Goal: Task Accomplishment & Management: Complete application form

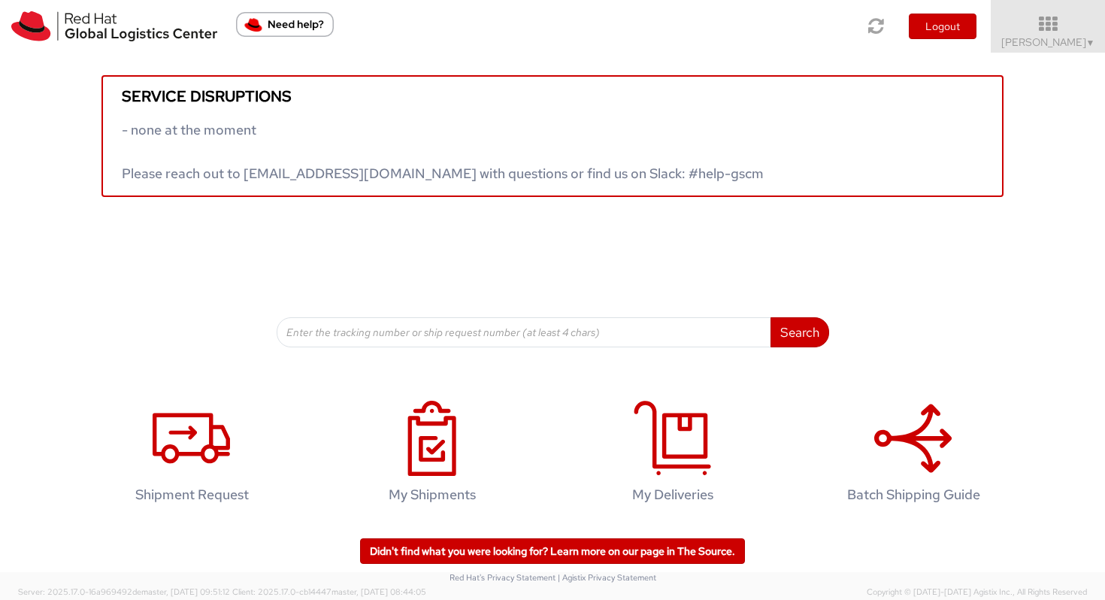
scroll to position [2, 0]
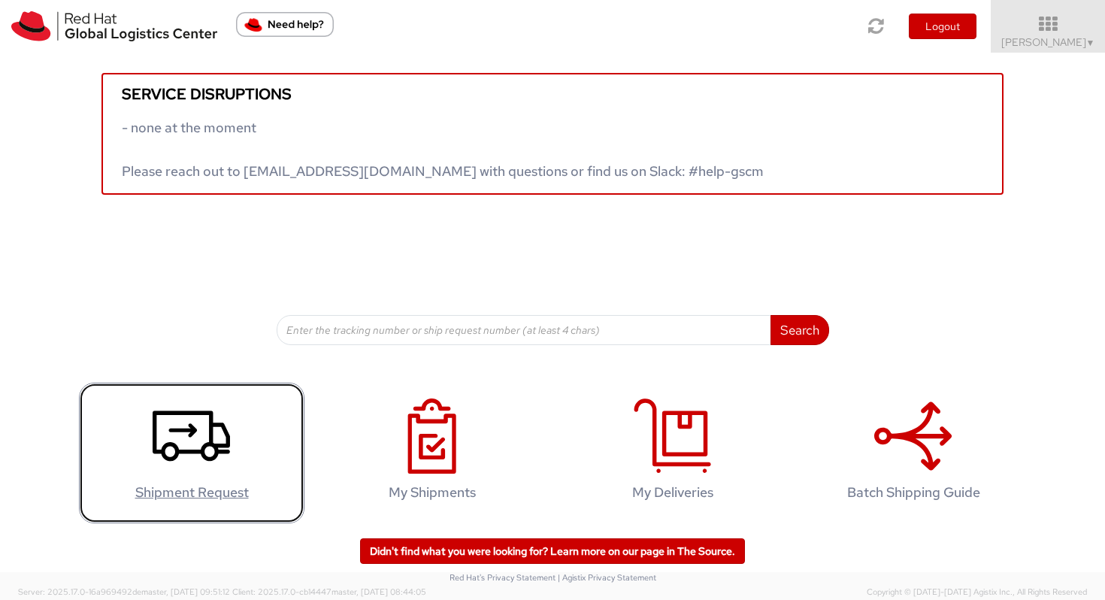
click at [203, 440] on icon at bounding box center [191, 436] width 77 height 75
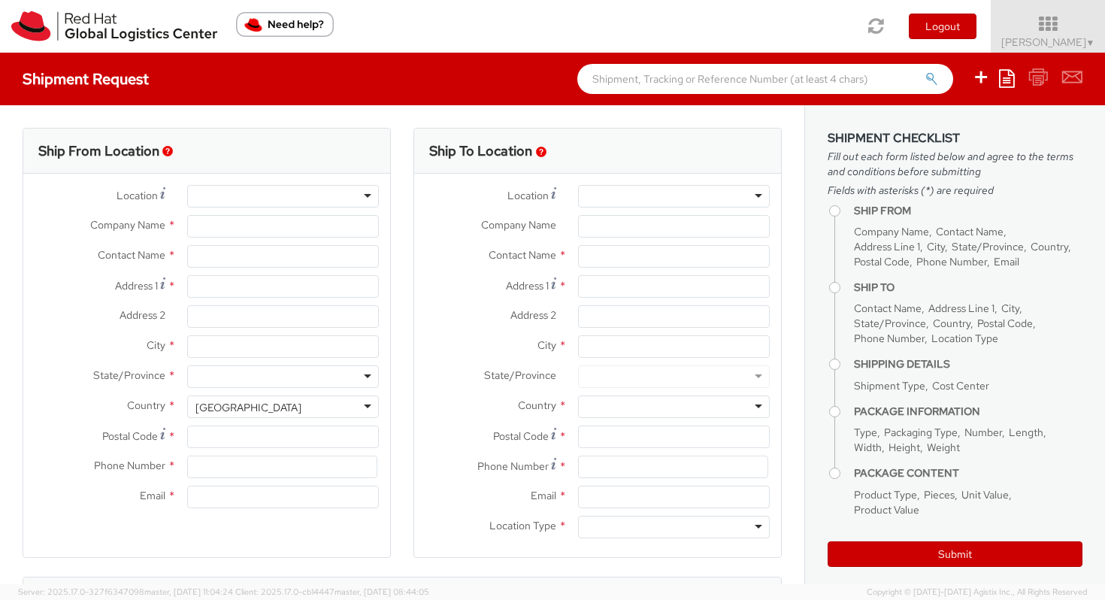
select select "504"
select select
type input "Red Hat"
type input "Martina Vassileva"
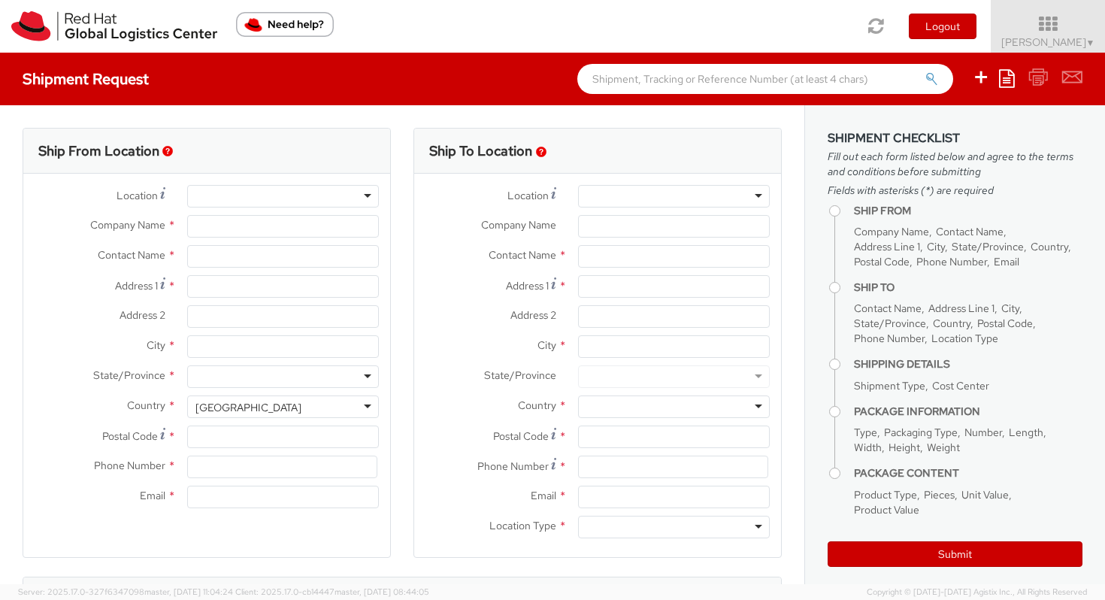
type input "441252362897"
type input "mvassile@redhat.com"
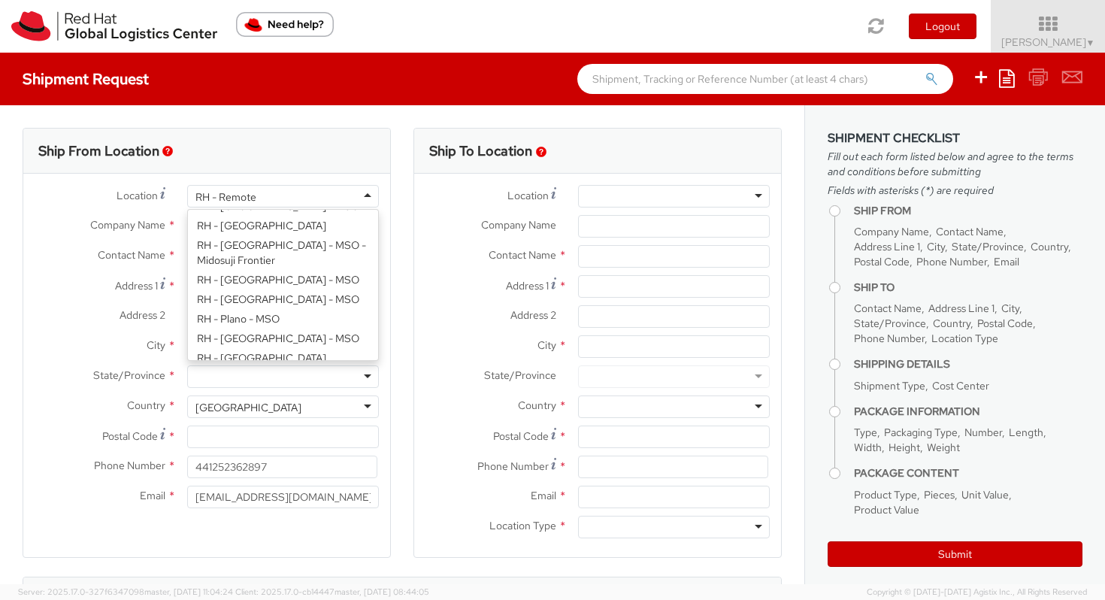
click at [267, 197] on div "RH - Remote" at bounding box center [283, 196] width 192 height 23
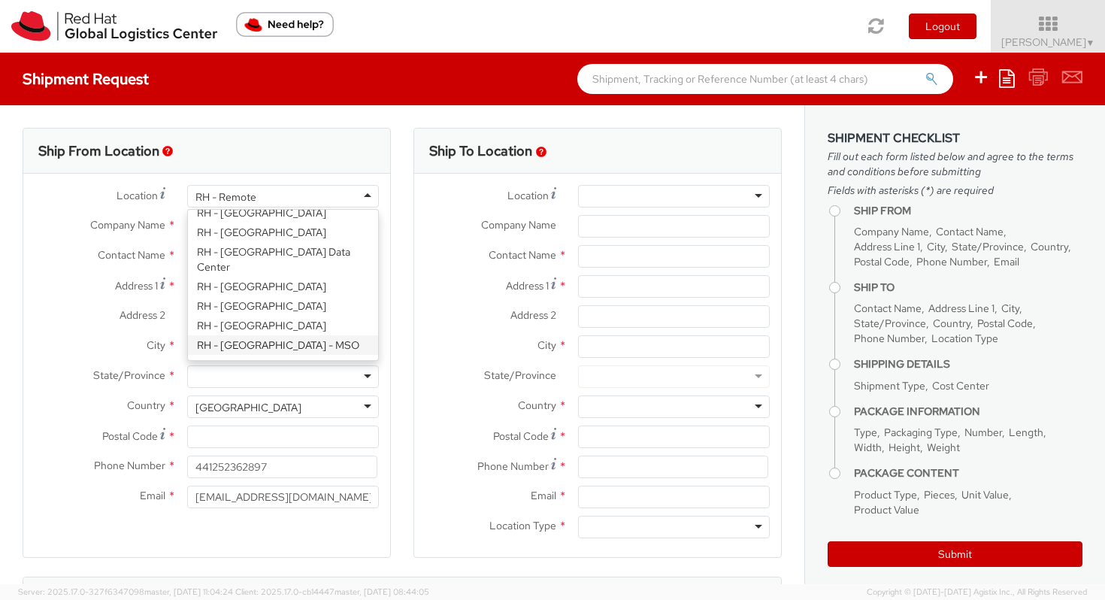
scroll to position [2590, 0]
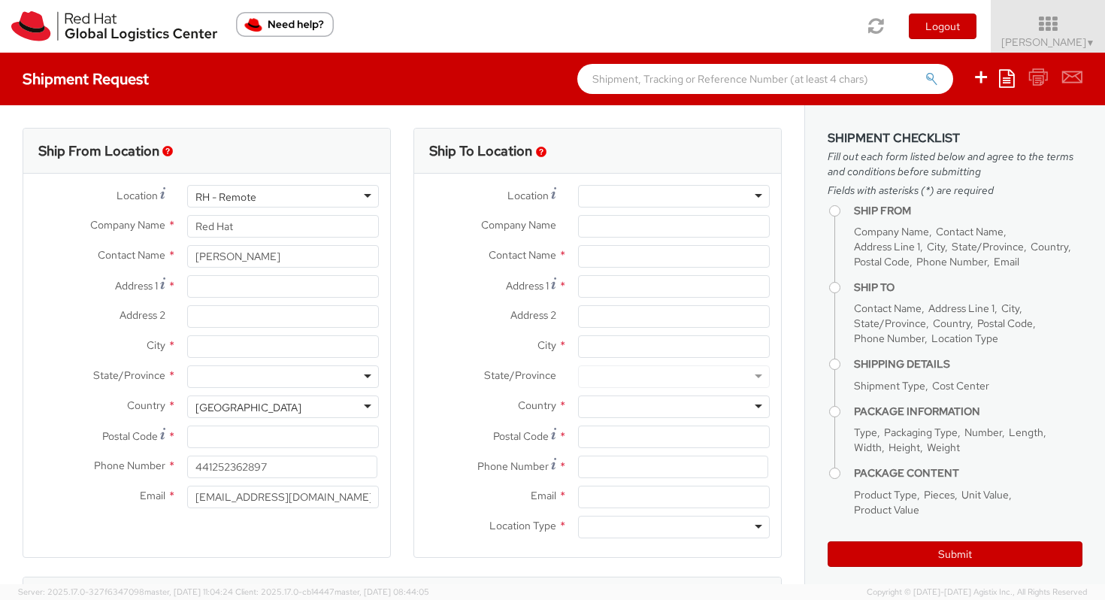
click at [65, 279] on label "Address 1 *" at bounding box center [99, 285] width 153 height 20
click at [187, 279] on input "Address 1 *" at bounding box center [283, 286] width 192 height 23
click at [309, 193] on div "RH - Remote" at bounding box center [283, 196] width 192 height 23
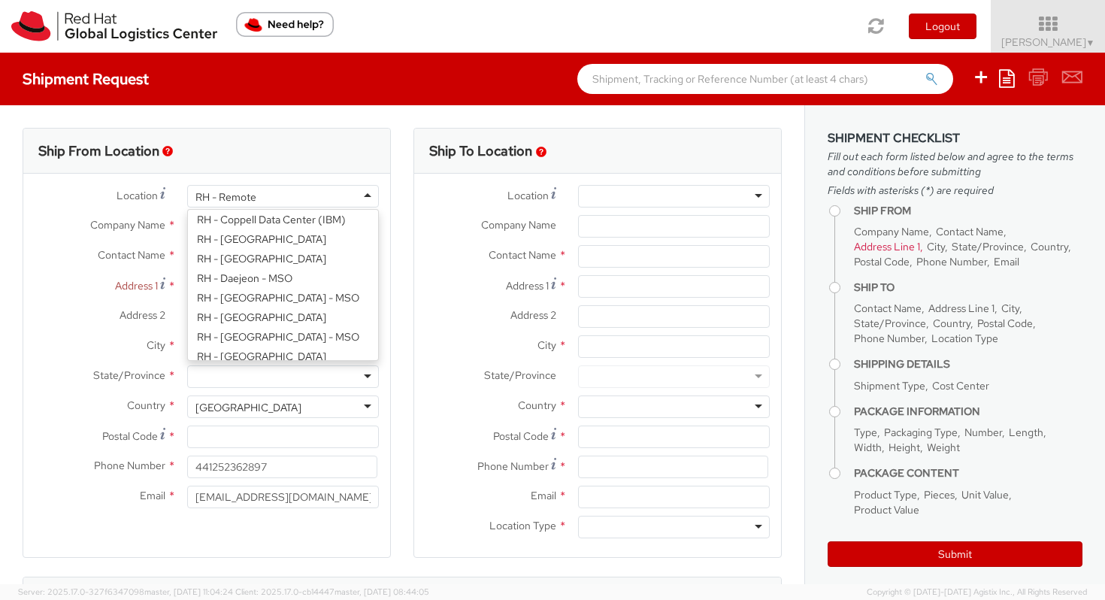
scroll to position [875, 0]
type input "RED HAT UK LIMITED"
type input "The Hub, Fowler Avenue"
type input "Farnborough Business Park"
type input "FARNBOROUGH"
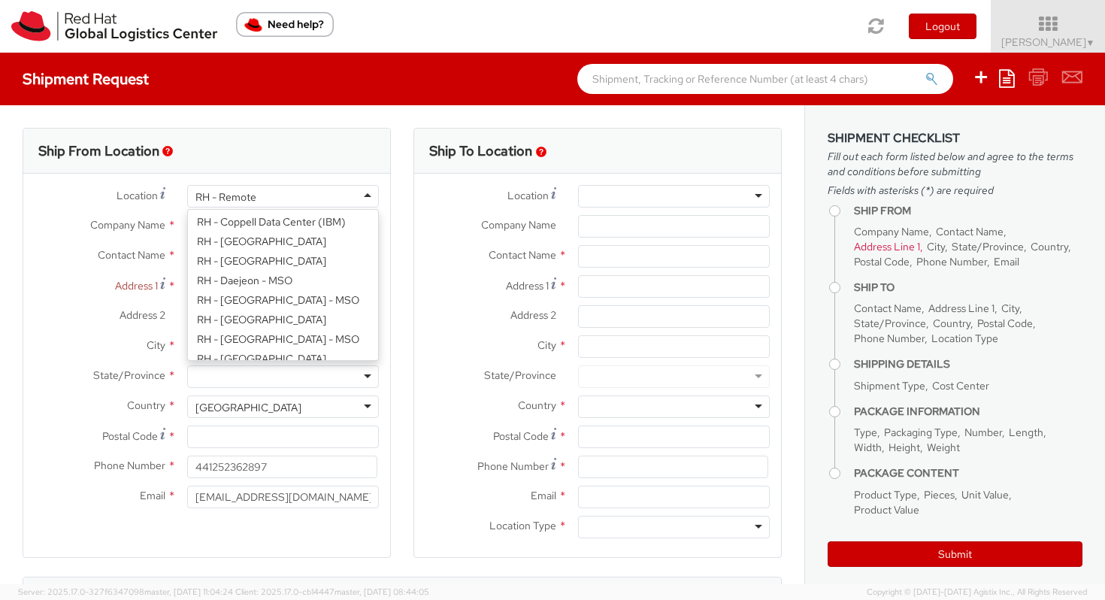
type input "GU147JF"
select select "CM"
select select "KGS"
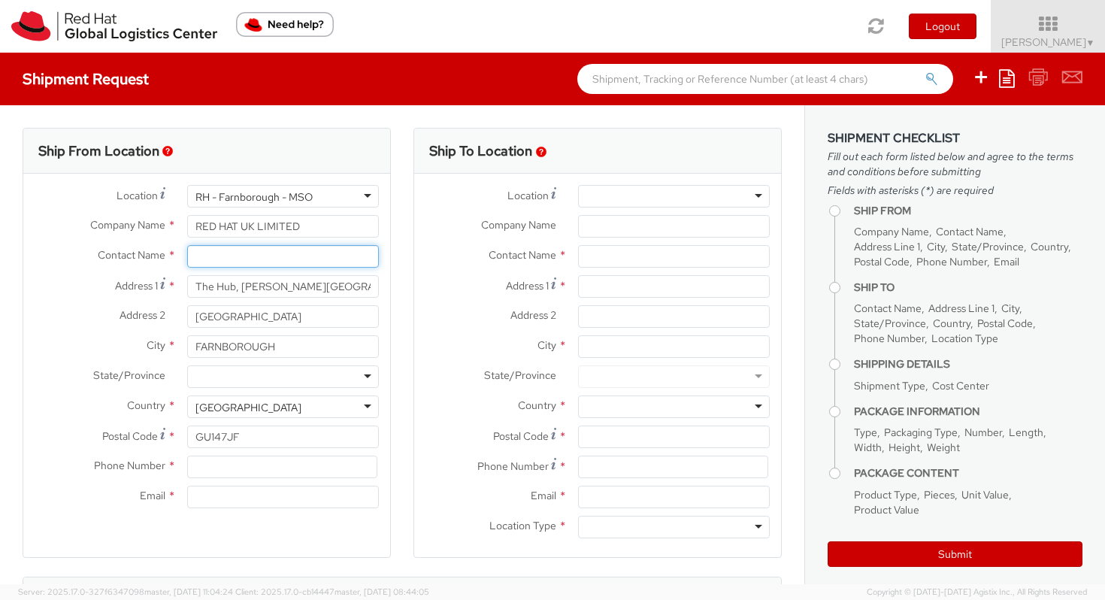
click at [280, 262] on input "text" at bounding box center [283, 256] width 192 height 23
type input "Martina Vassileva"
type input "16 Haskins Drive"
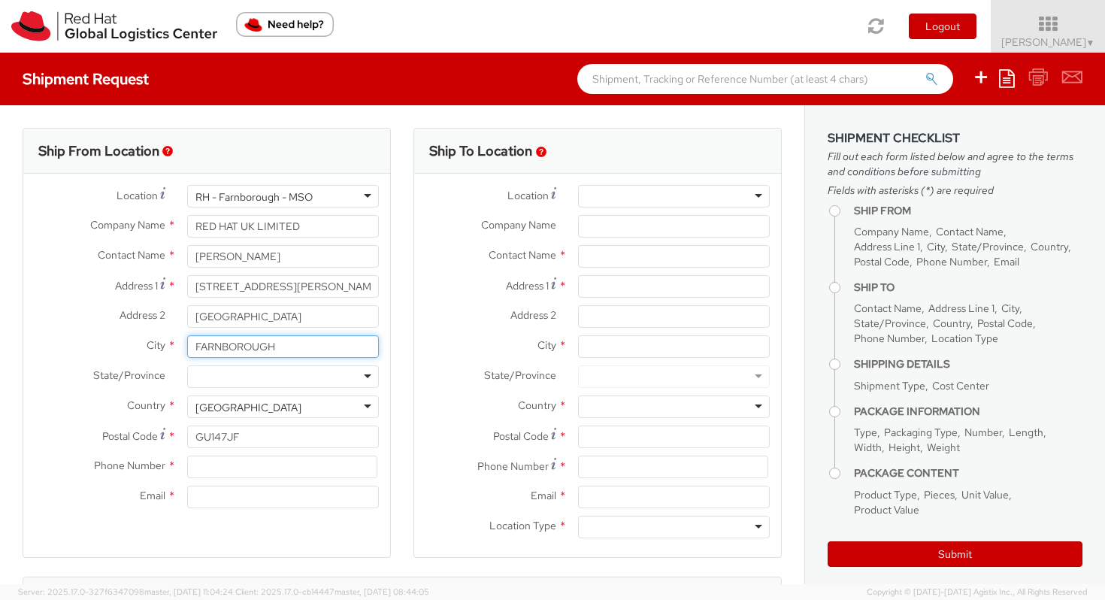
type input "Farnborough"
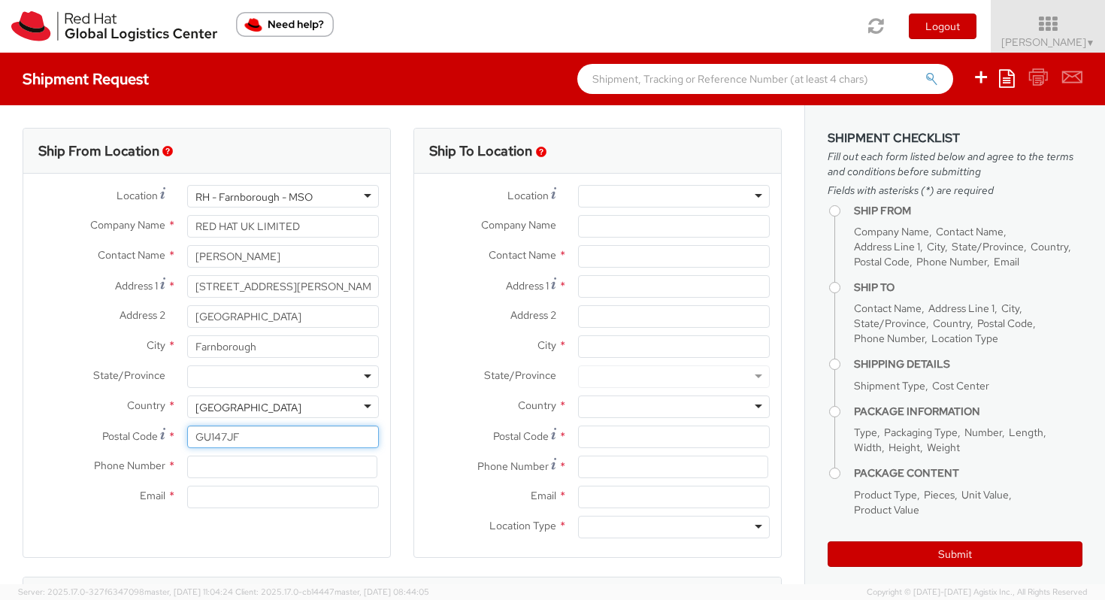
type input "GU14 9FP"
type input "07554552726"
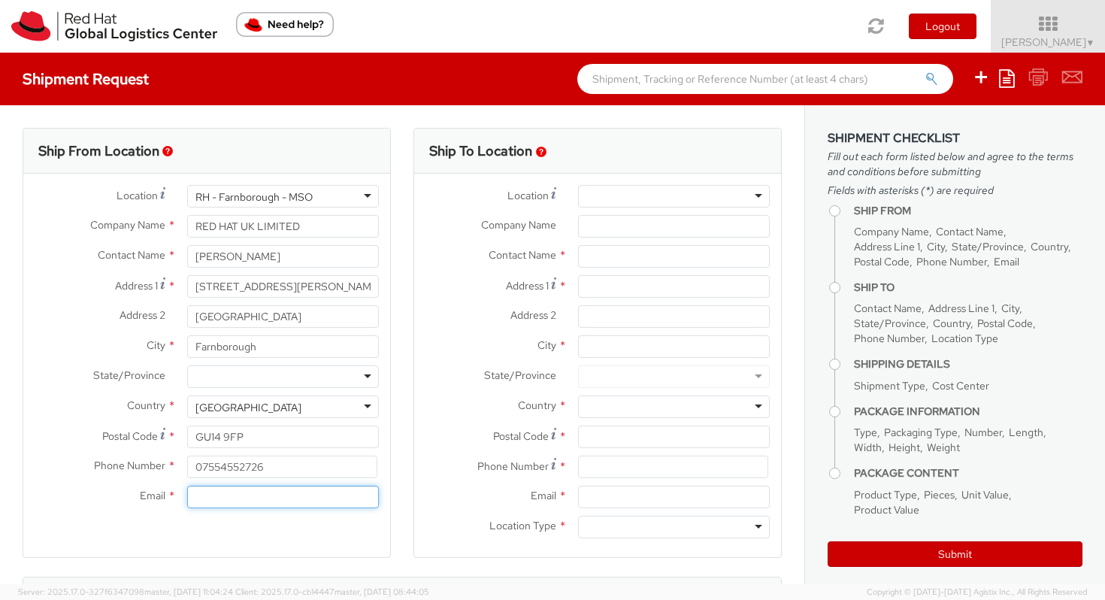
type input "martina.vassileva@gmail.com"
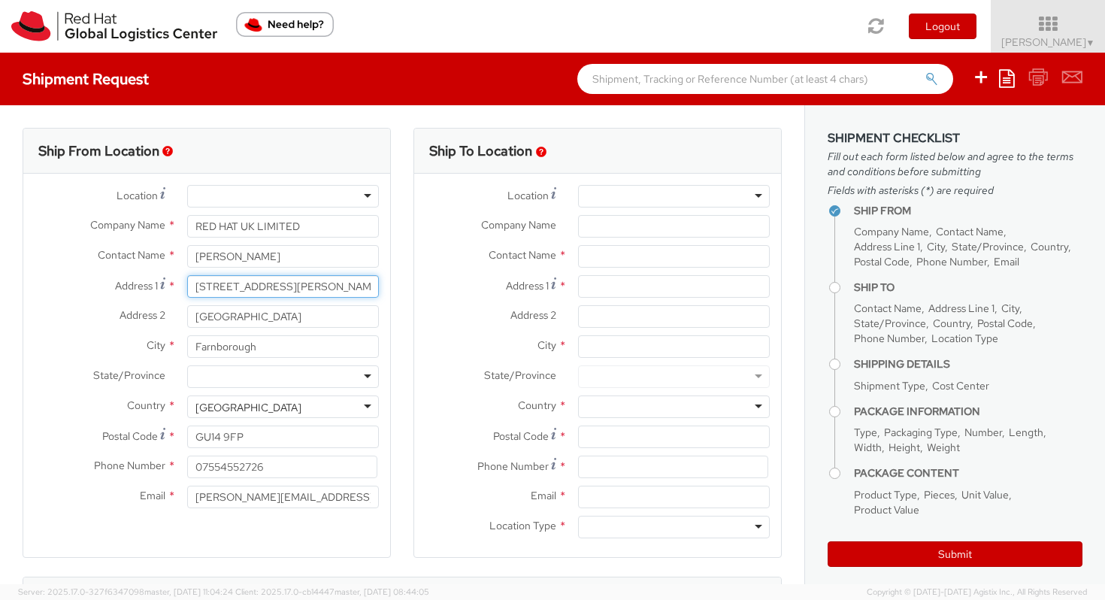
click at [296, 280] on input "16 Haskins Drive" at bounding box center [283, 286] width 192 height 23
click at [53, 329] on div "Address 2 * Farnborough Business Park" at bounding box center [206, 320] width 367 height 30
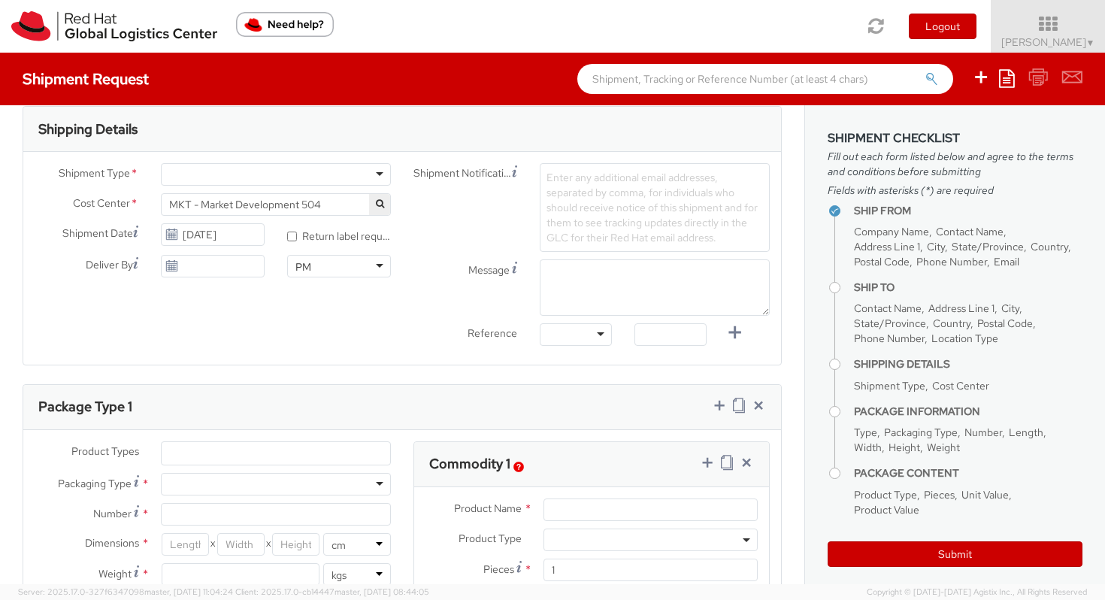
scroll to position [467, 0]
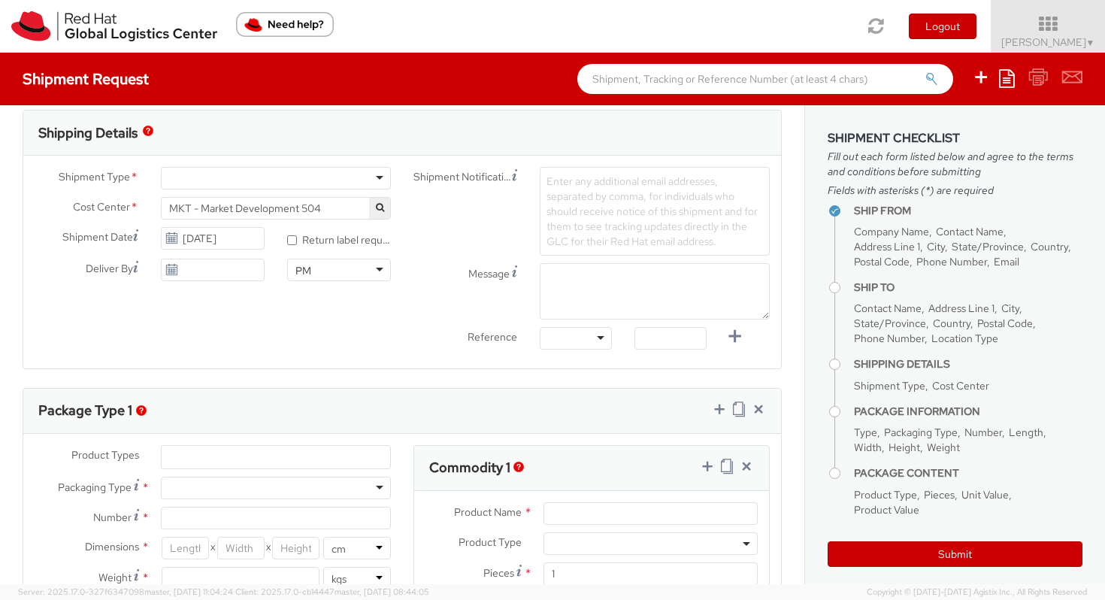
click at [334, 204] on span "MKT - Market Development 504" at bounding box center [276, 209] width 214 height 14
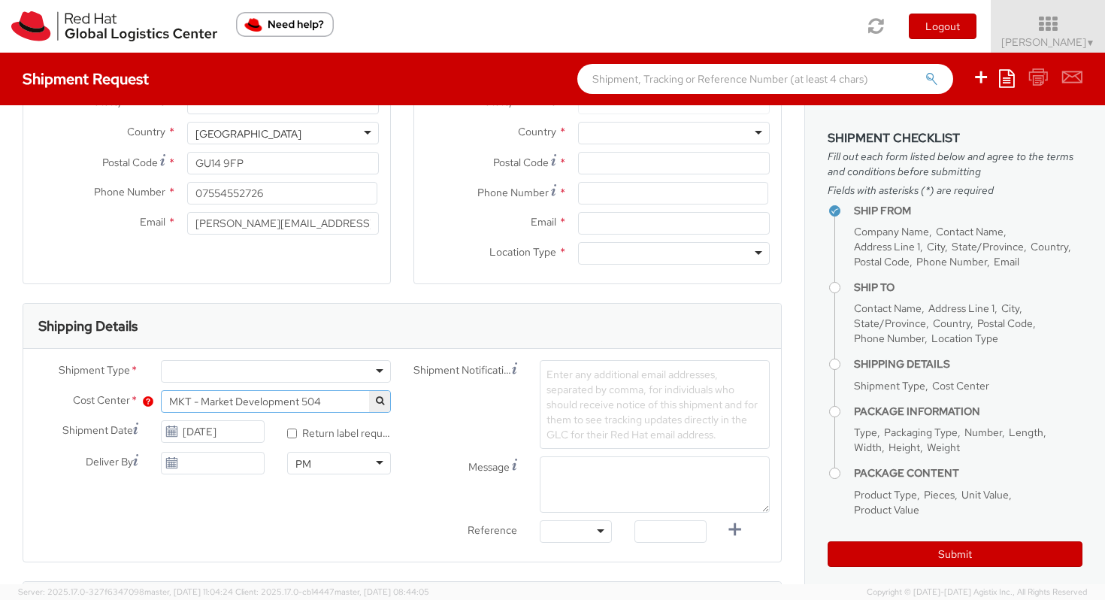
scroll to position [333, 0]
